Goal: Communication & Community: Answer question/provide support

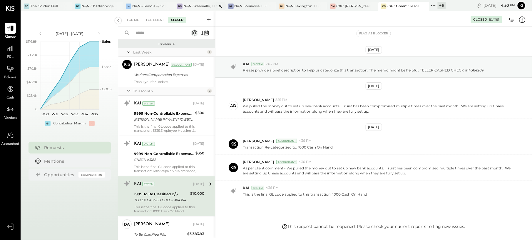
scroll to position [78, 0]
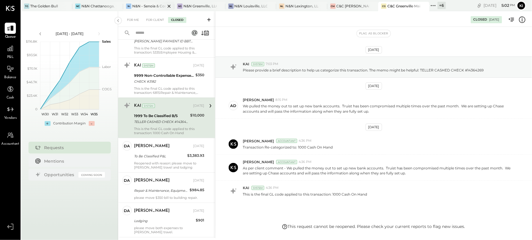
click at [151, 9] on div "N- N&N - Senoia & Corporate" at bounding box center [148, 6] width 51 height 9
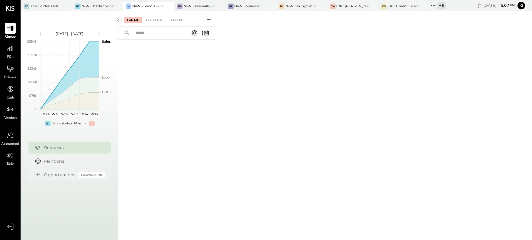
click at [211, 21] on icon at bounding box center [209, 20] width 6 height 6
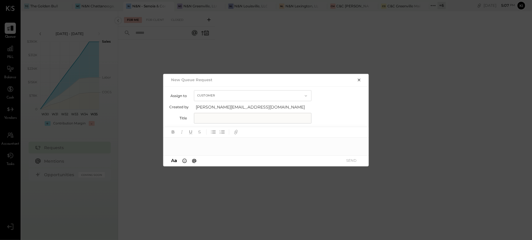
click at [227, 117] on input "text" at bounding box center [253, 118] width 118 height 11
type input "**********"
click at [244, 138] on div at bounding box center [267, 144] width 206 height 12
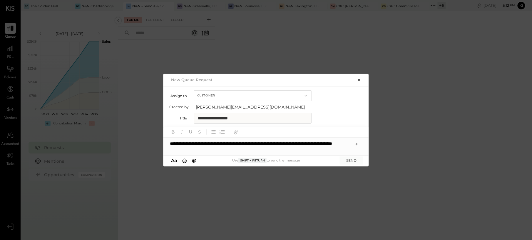
click at [244, 141] on div "**********" at bounding box center [267, 147] width 206 height 18
click at [356, 144] on icon at bounding box center [357, 144] width 5 height 5
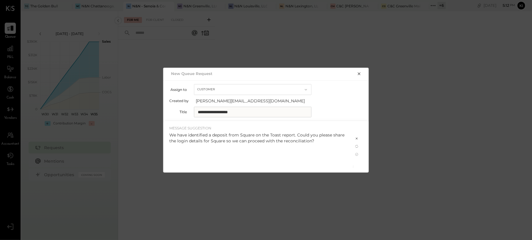
click at [314, 138] on div "We have identified a deposit from Square on the Toast report. Could you please …" at bounding box center [258, 138] width 178 height 12
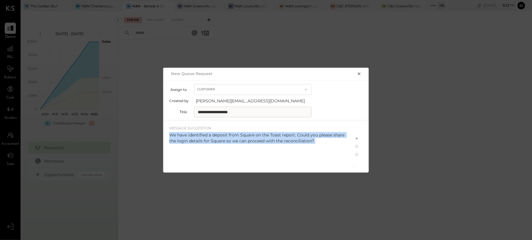
click at [314, 138] on div "We have identified a deposit from Square on the Toast report. Could you please …" at bounding box center [258, 138] width 178 height 12
copy div "We have identified a deposit from Square on the Toast report. Could you please …"
click at [358, 138] on icon at bounding box center [357, 138] width 5 height 5
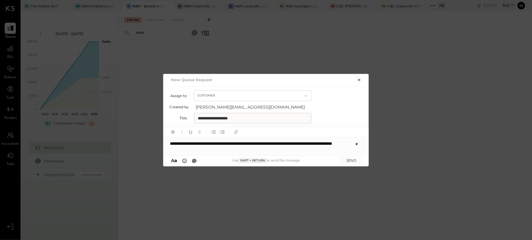
click at [288, 152] on div "**********" at bounding box center [267, 147] width 206 height 18
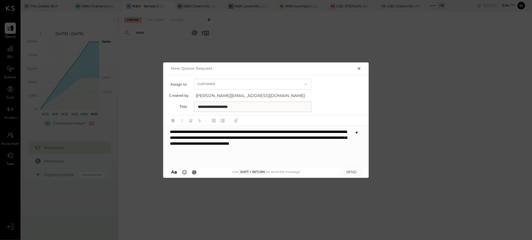
click at [225, 137] on div "**********" at bounding box center [267, 146] width 206 height 41
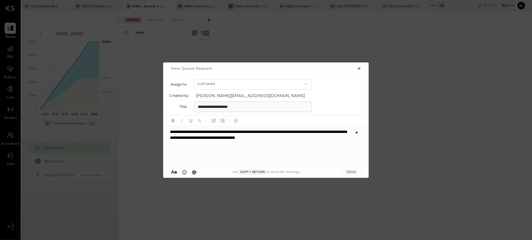
click at [338, 142] on div "**********" at bounding box center [267, 146] width 206 height 41
click at [169, 172] on button "A a" at bounding box center [173, 172] width 9 height 6
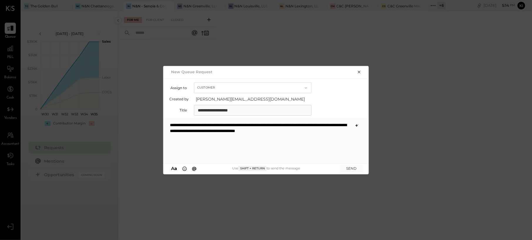
click at [178, 169] on button "A a" at bounding box center [173, 168] width 9 height 6
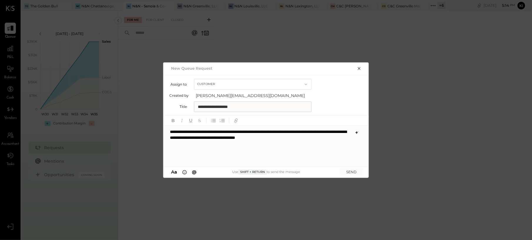
click at [179, 169] on div "A a @" at bounding box center [183, 172] width 29 height 6
click at [184, 171] on circle at bounding box center [185, 172] width 4 height 4
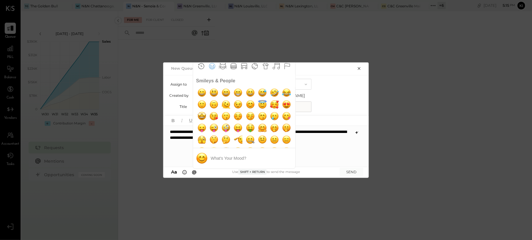
click at [322, 156] on div "**********" at bounding box center [267, 146] width 206 height 41
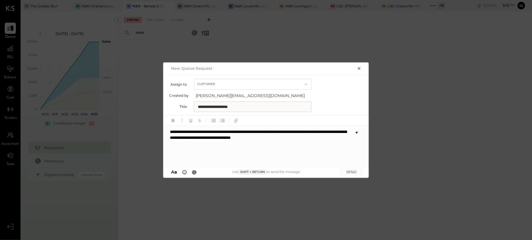
click at [272, 155] on div "**********" at bounding box center [267, 146] width 206 height 41
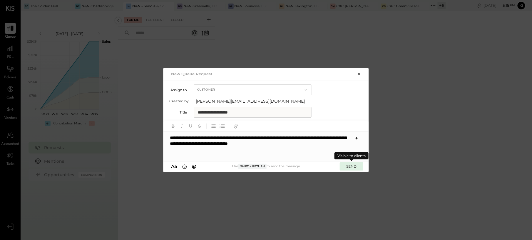
click at [350, 169] on button "SEND" at bounding box center [352, 166] width 24 height 8
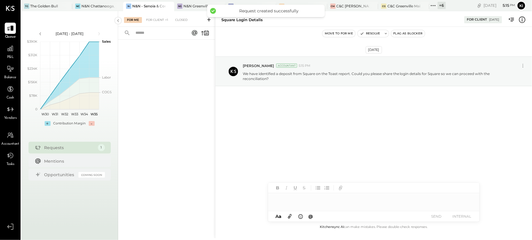
click at [333, 144] on div "[DATE] [PERSON_NAME] Accountant 5:15 PM We have identified a deposit from Squar…" at bounding box center [374, 125] width 317 height 197
click at [289, 218] on icon at bounding box center [290, 216] width 6 height 7
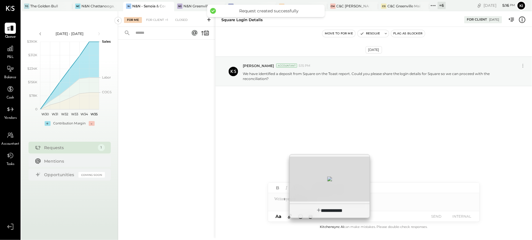
click at [325, 178] on div at bounding box center [330, 179] width 80 height 45
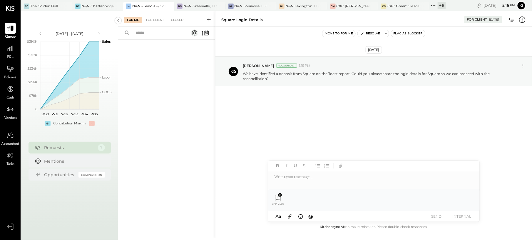
click at [440, 218] on button "SEND" at bounding box center [437, 216] width 24 height 8
click at [388, 79] on p "We have identified a deposit from Square on the Toast report. Could you please …" at bounding box center [378, 76] width 271 height 10
click at [523, 66] on icon at bounding box center [523, 66] width 6 height 6
click at [501, 72] on button "Edit Message" at bounding box center [508, 76] width 40 height 10
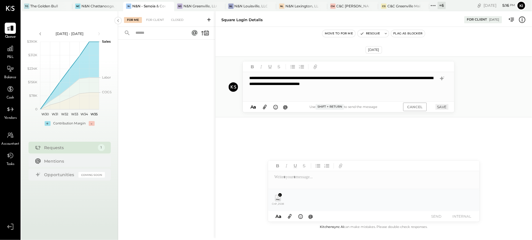
click at [265, 108] on icon at bounding box center [265, 107] width 6 height 7
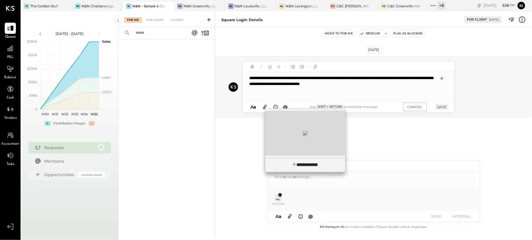
click at [287, 143] on div at bounding box center [305, 133] width 80 height 45
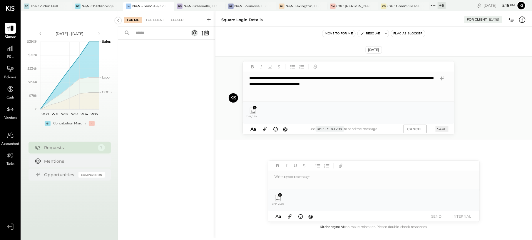
click at [442, 130] on button "SAVE" at bounding box center [442, 129] width 13 height 6
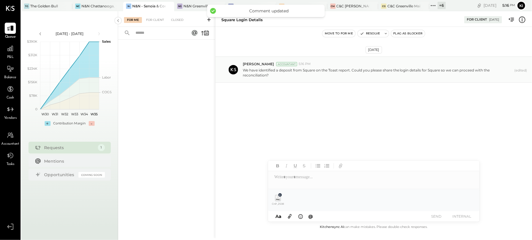
click at [279, 195] on icon at bounding box center [280, 195] width 3 height 3
click at [325, 121] on div "[DATE] [PERSON_NAME] Accountant 5:16 PM We have identified a deposit from Squar…" at bounding box center [374, 83] width 317 height 85
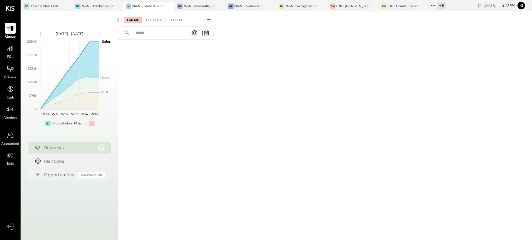
click at [153, 16] on div "For Me For Client Closed" at bounding box center [166, 19] width 97 height 16
click at [153, 18] on div "For Client" at bounding box center [155, 20] width 24 height 6
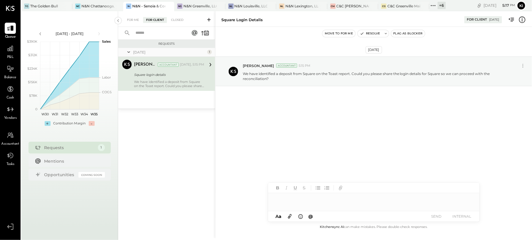
click at [162, 78] on div "Square login detalis" at bounding box center [168, 75] width 69 height 6
click at [337, 81] on p "We have identified a deposit from Square on the Toast report. Could you please …" at bounding box center [378, 76] width 271 height 10
click at [372, 78] on p "We have identified a deposit from Square on the Toast report. Could you please …" at bounding box center [378, 76] width 271 height 10
click at [526, 67] on icon at bounding box center [523, 66] width 6 height 6
click at [505, 76] on button "Edit Message" at bounding box center [508, 76] width 40 height 10
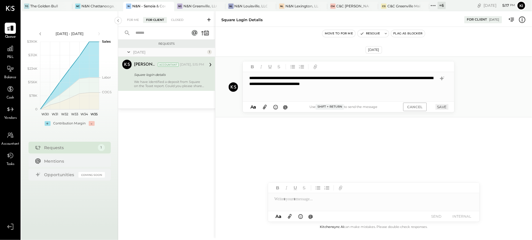
click at [265, 108] on icon at bounding box center [265, 107] width 4 height 4
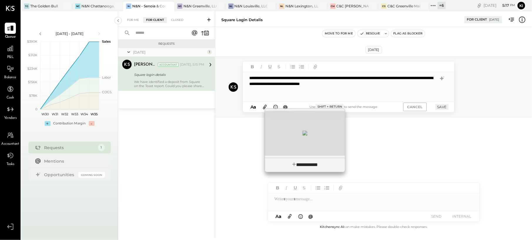
click at [285, 137] on div at bounding box center [305, 133] width 80 height 45
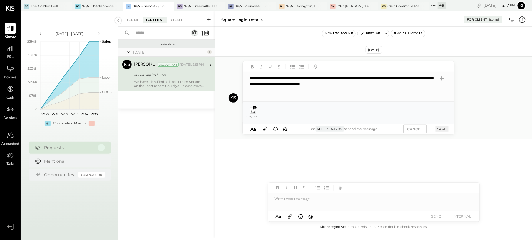
click at [350, 107] on div "CnP_25082025_171728.png" at bounding box center [349, 112] width 202 height 13
click at [399, 89] on div "**********" at bounding box center [349, 86] width 212 height 29
click at [442, 131] on button "SAVE" at bounding box center [442, 129] width 13 height 6
